Goal: Information Seeking & Learning: Learn about a topic

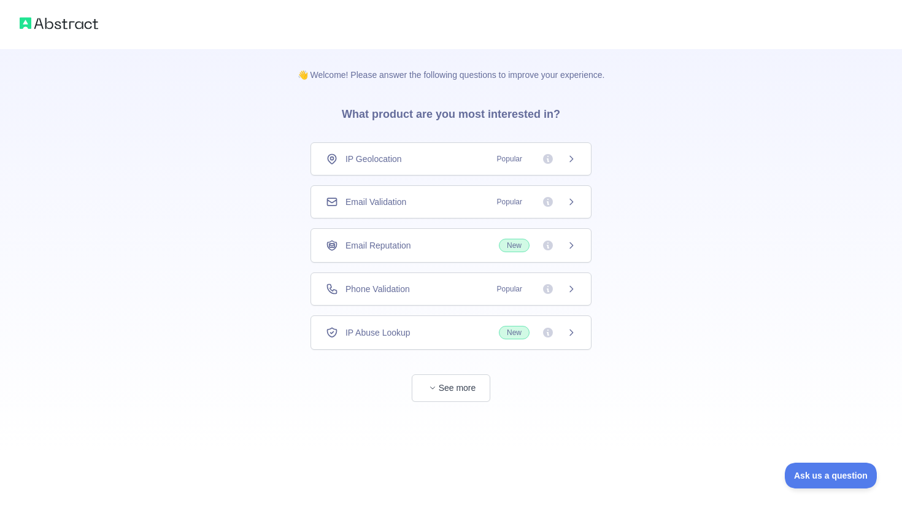
click at [461, 164] on div "IP Geolocation Popular" at bounding box center [451, 159] width 250 height 12
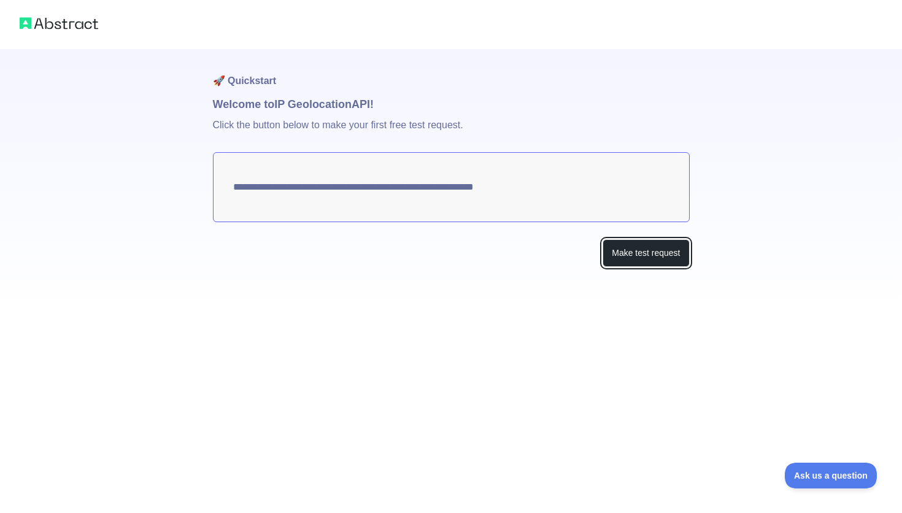
click at [649, 264] on button "Make test request" at bounding box center [646, 253] width 87 height 28
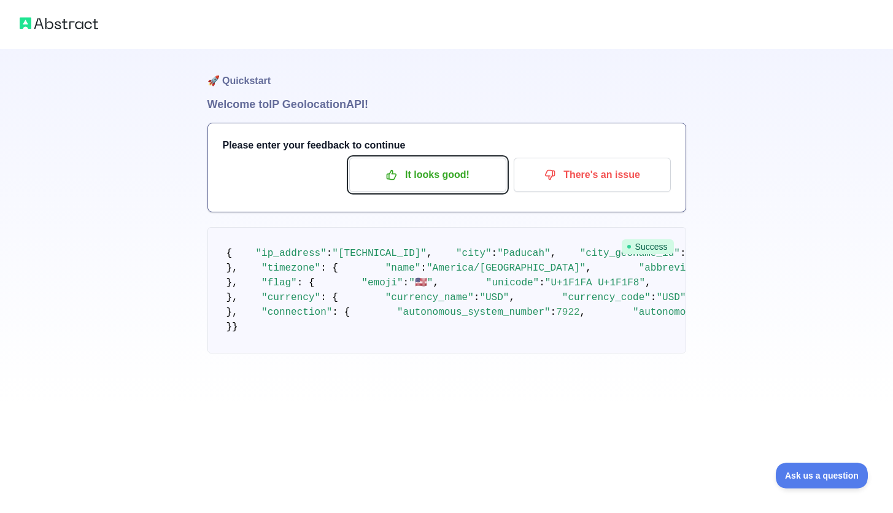
click at [458, 171] on p "It looks good!" at bounding box center [427, 174] width 139 height 21
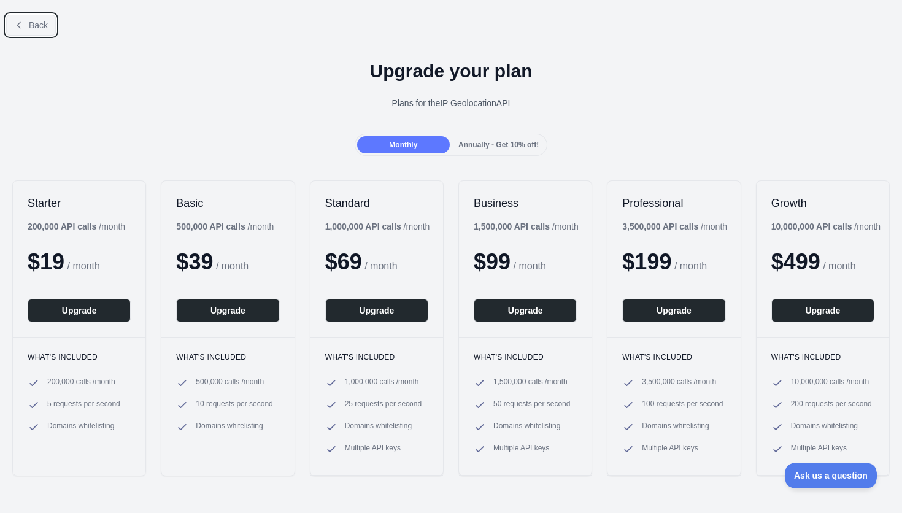
click at [51, 29] on button "Back" at bounding box center [31, 25] width 50 height 21
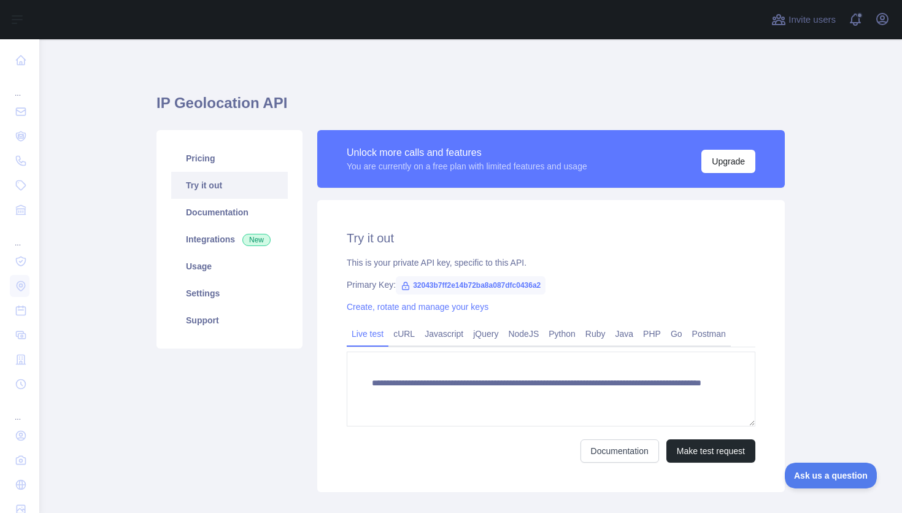
click at [223, 265] on link "Usage" at bounding box center [229, 266] width 117 height 27
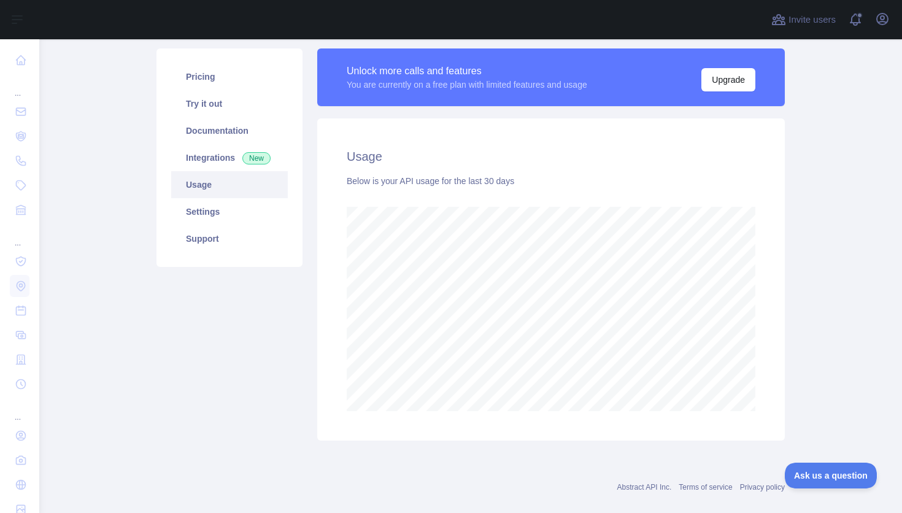
scroll to position [87, 0]
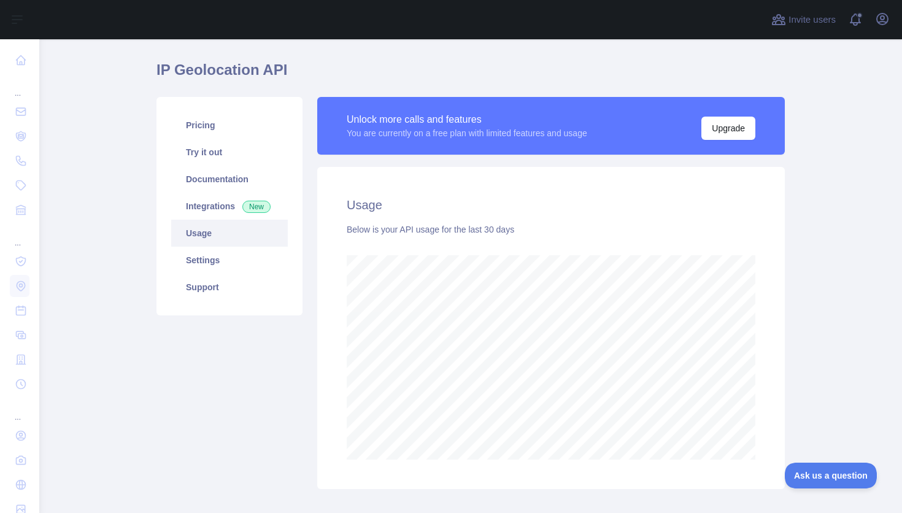
click at [215, 130] on link "Pricing" at bounding box center [229, 125] width 117 height 27
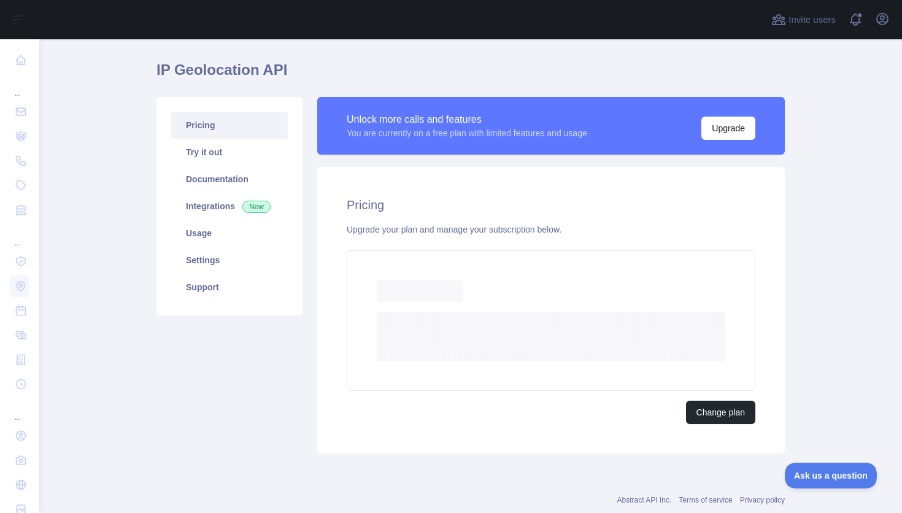
scroll to position [31, 0]
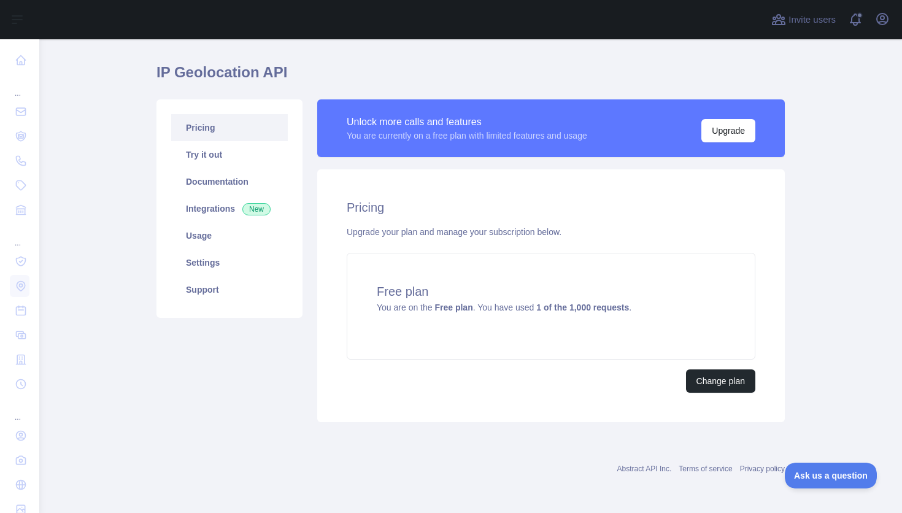
click at [228, 166] on link "Try it out" at bounding box center [229, 154] width 117 height 27
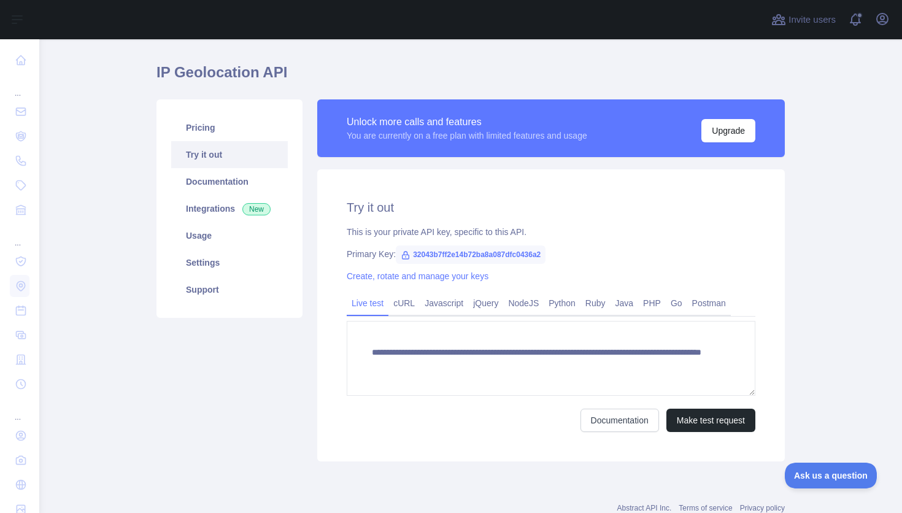
click at [532, 260] on span "32043b7ff2e14b72ba8a087dfc0436a2" at bounding box center [471, 255] width 150 height 18
click at [532, 253] on span "32043b7ff2e14b72ba8a087dfc0436a2" at bounding box center [471, 255] width 150 height 18
drag, startPoint x: 538, startPoint y: 253, endPoint x: 407, endPoint y: 257, distance: 130.8
click at [407, 257] on span "32043b7ff2e14b72ba8a087dfc0436a2" at bounding box center [471, 255] width 150 height 18
copy span "32043b7ff2e14b72ba8a087dfc0436a2"
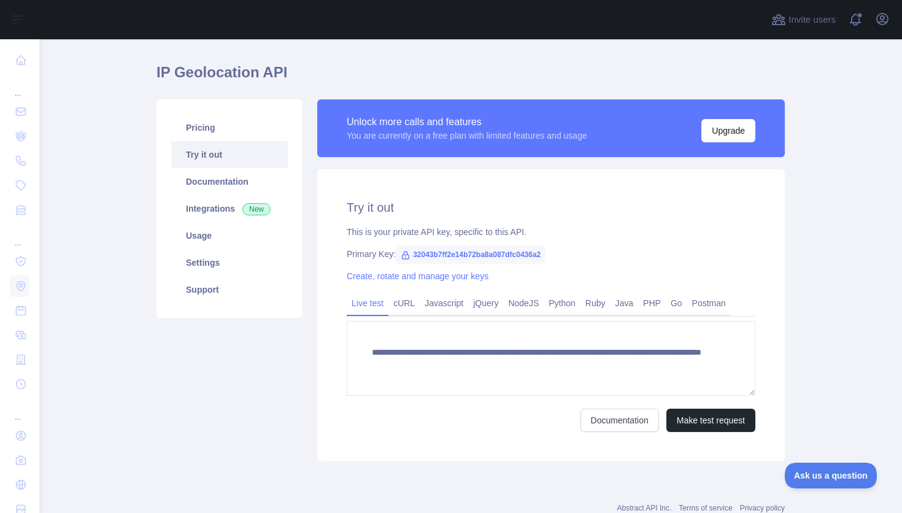
click at [457, 82] on h1 "IP Geolocation API" at bounding box center [471, 77] width 629 height 29
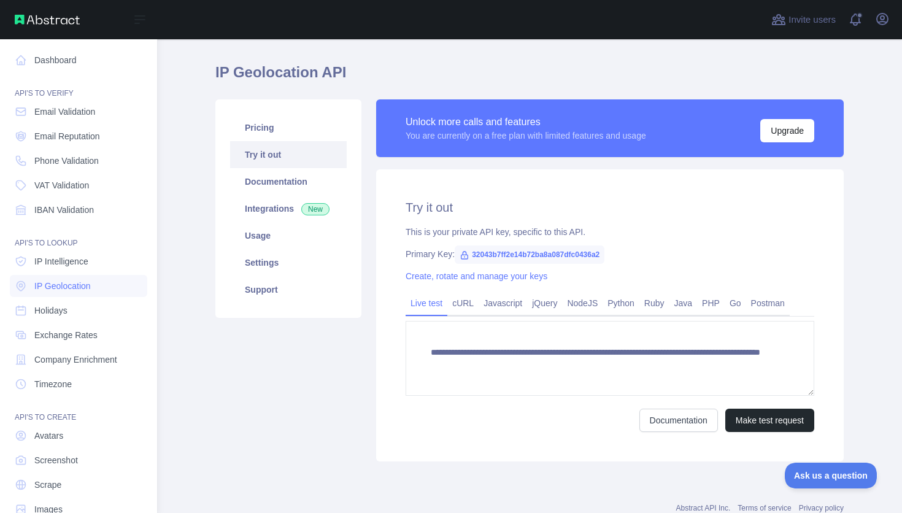
click at [97, 120] on link "Email Validation" at bounding box center [78, 112] width 137 height 22
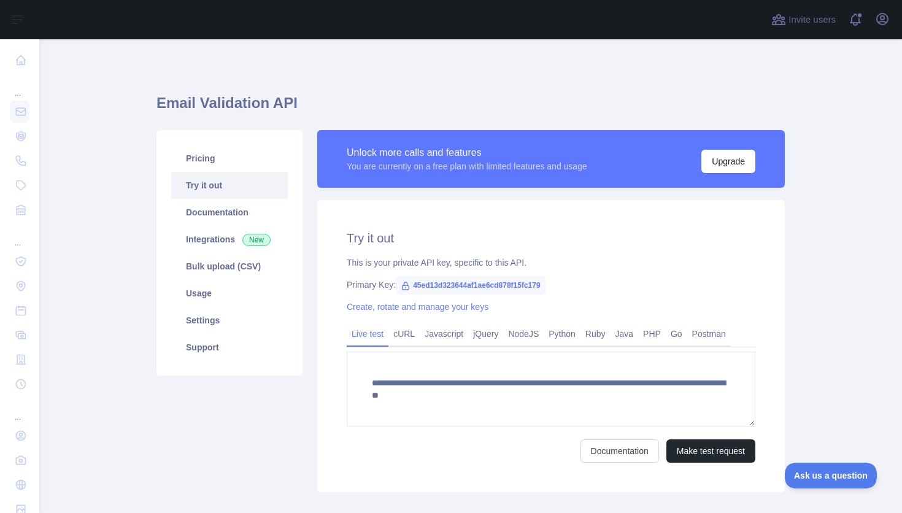
click at [508, 285] on span "45ed13d323644af1ae6cd878f15fc179" at bounding box center [471, 285] width 150 height 18
drag, startPoint x: 508, startPoint y: 285, endPoint x: 563, endPoint y: 282, distance: 54.7
click at [563, 282] on div "Primary Key: 45ed13d323644af1ae6cd878f15fc179" at bounding box center [551, 285] width 409 height 12
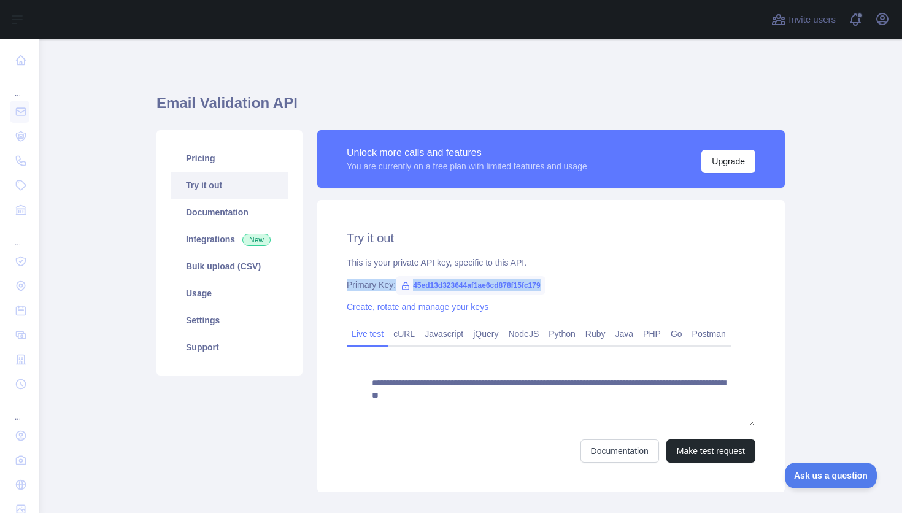
click at [511, 286] on span "45ed13d323644af1ae6cd878f15fc179" at bounding box center [471, 285] width 150 height 18
click at [374, 65] on div "**********" at bounding box center [471, 311] width 629 height 544
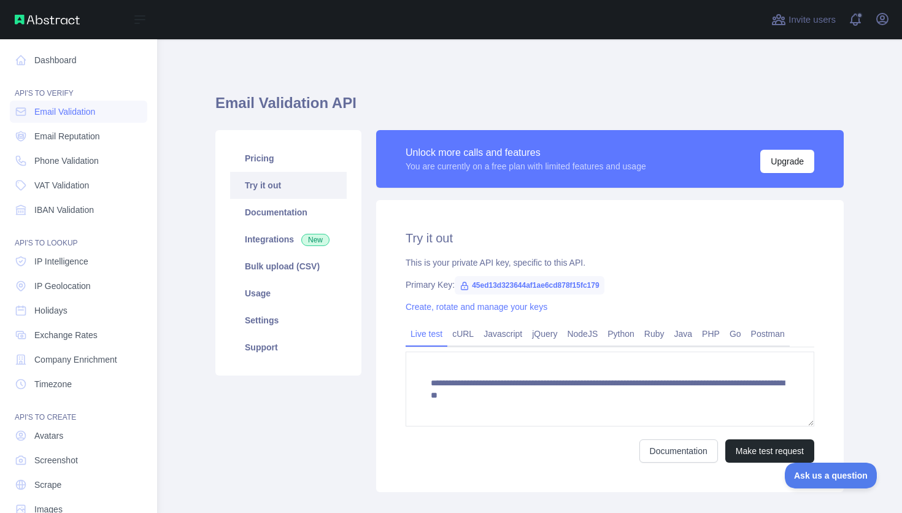
click at [98, 160] on span "Phone Validation" at bounding box center [66, 161] width 64 height 12
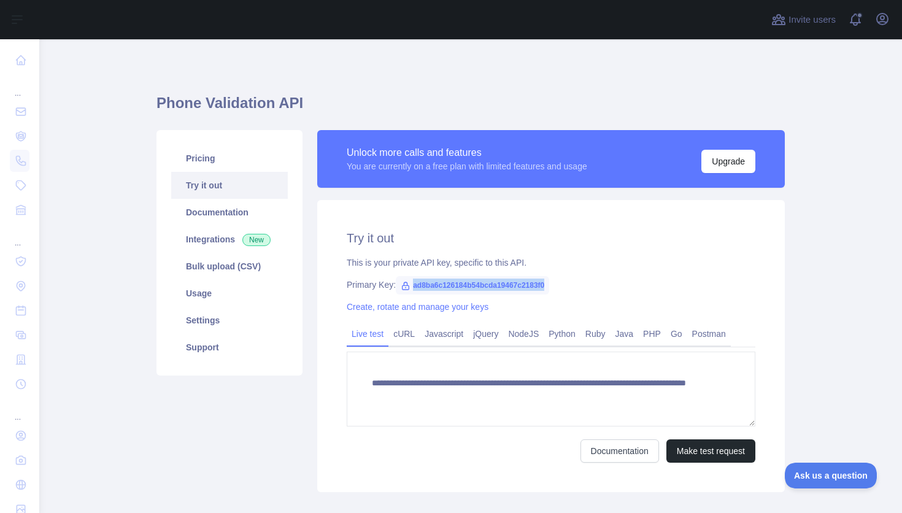
drag, startPoint x: 540, startPoint y: 282, endPoint x: 406, endPoint y: 284, distance: 133.8
click at [406, 284] on span "ad8ba6c126184b54bcda19467c2183f0" at bounding box center [472, 285] width 153 height 18
click at [542, 282] on span "ad8ba6c126184b54bcda19467c2183f0" at bounding box center [472, 285] width 153 height 18
drag, startPoint x: 539, startPoint y: 286, endPoint x: 406, endPoint y: 285, distance: 132.6
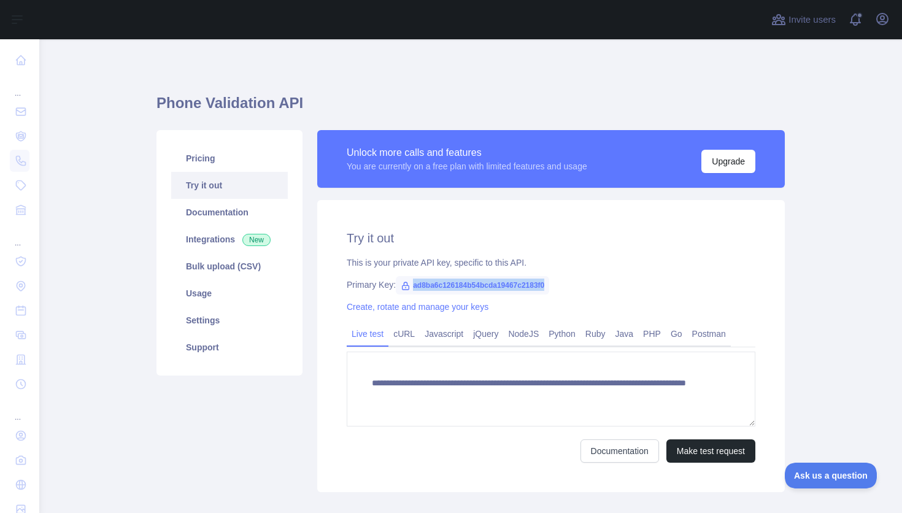
click at [406, 285] on span "ad8ba6c126184b54bcda19467c2183f0" at bounding box center [472, 285] width 153 height 18
copy span "ad8ba6c126184b54bcda19467c2183f0"
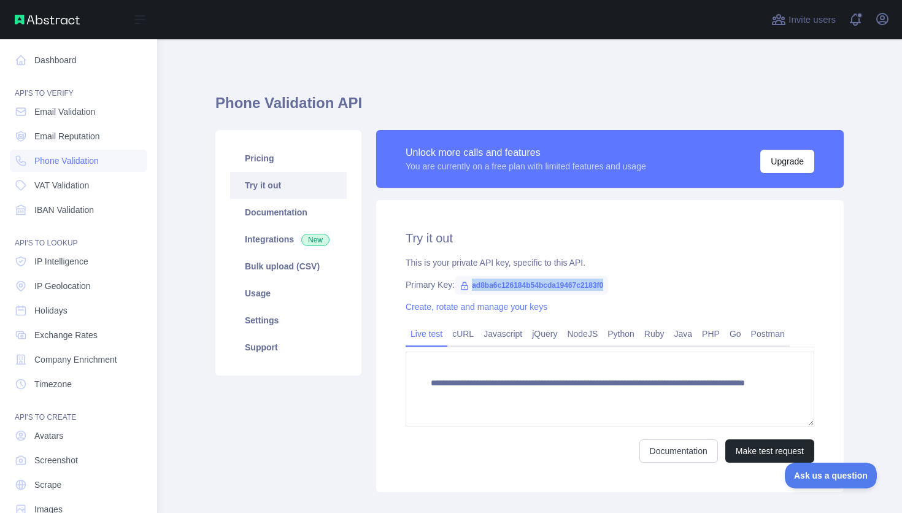
click at [83, 363] on span "Company Enrichment" at bounding box center [75, 360] width 83 height 12
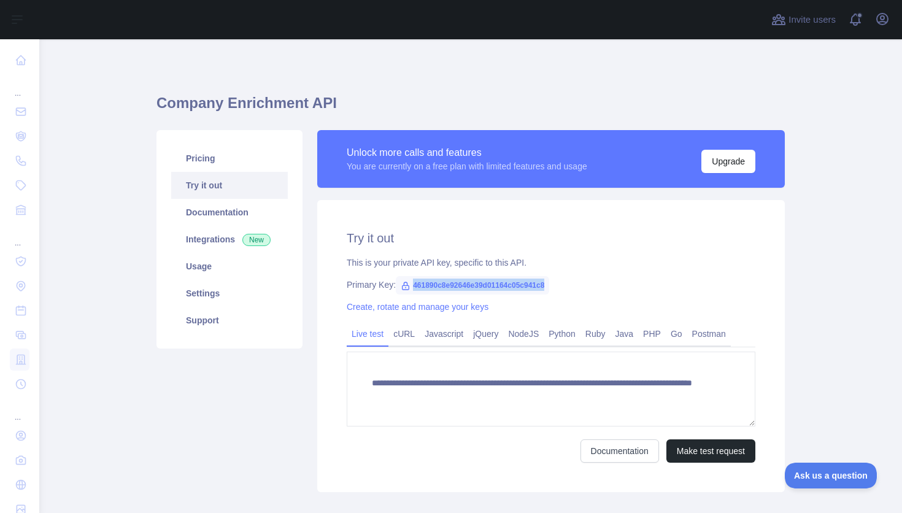
drag, startPoint x: 408, startPoint y: 285, endPoint x: 548, endPoint y: 287, distance: 140.0
click at [548, 287] on div "Primary Key: 461890c8e92646e39d01164c05c941c8" at bounding box center [551, 285] width 409 height 12
copy span "461890c8e92646e39d01164c05c941c8"
